Goal: Contribute content

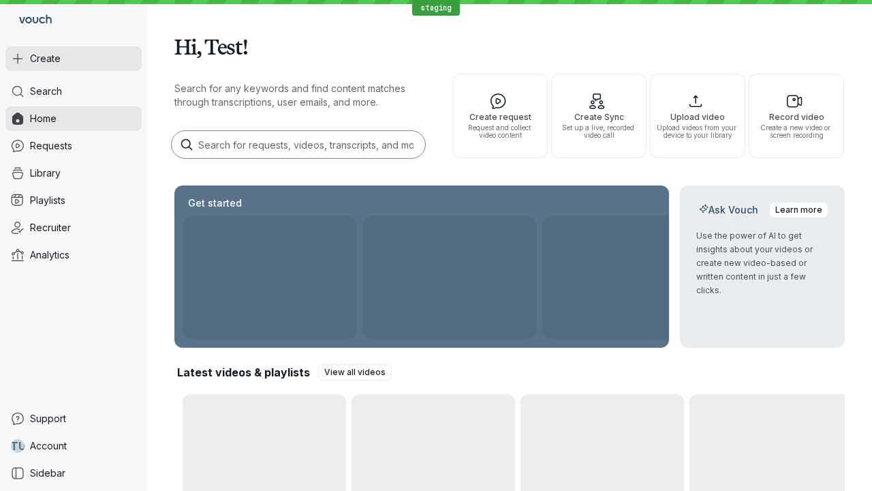
click at [74, 59] on button "Create" at bounding box center [73, 58] width 136 height 25
